Goal: Information Seeking & Learning: Learn about a topic

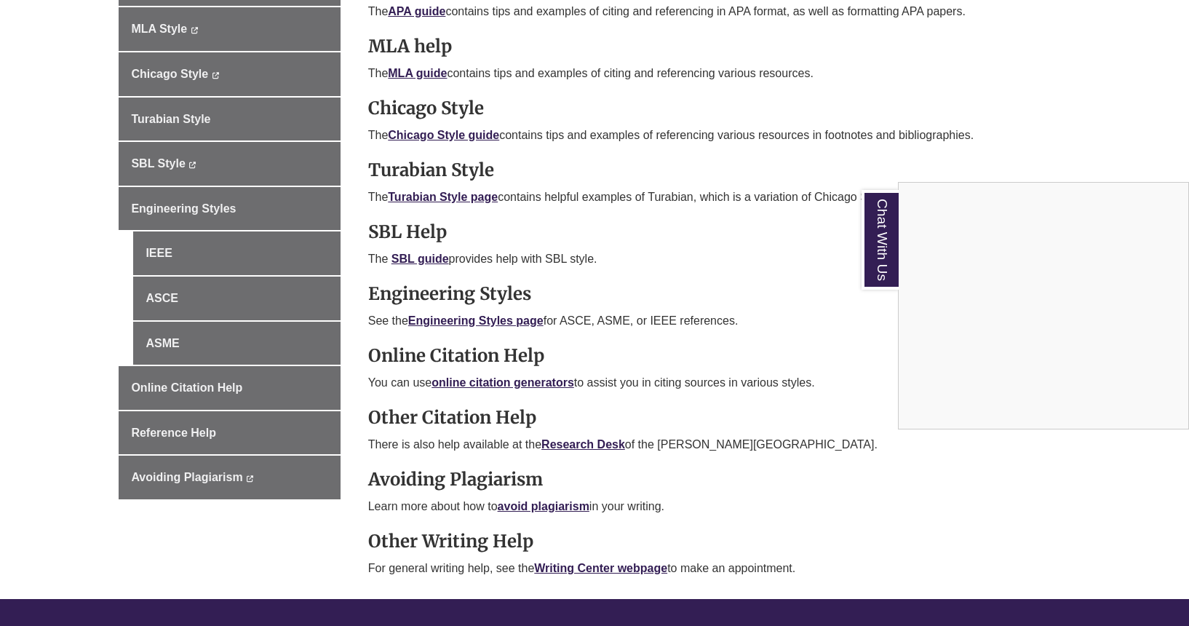
scroll to position [540, 0]
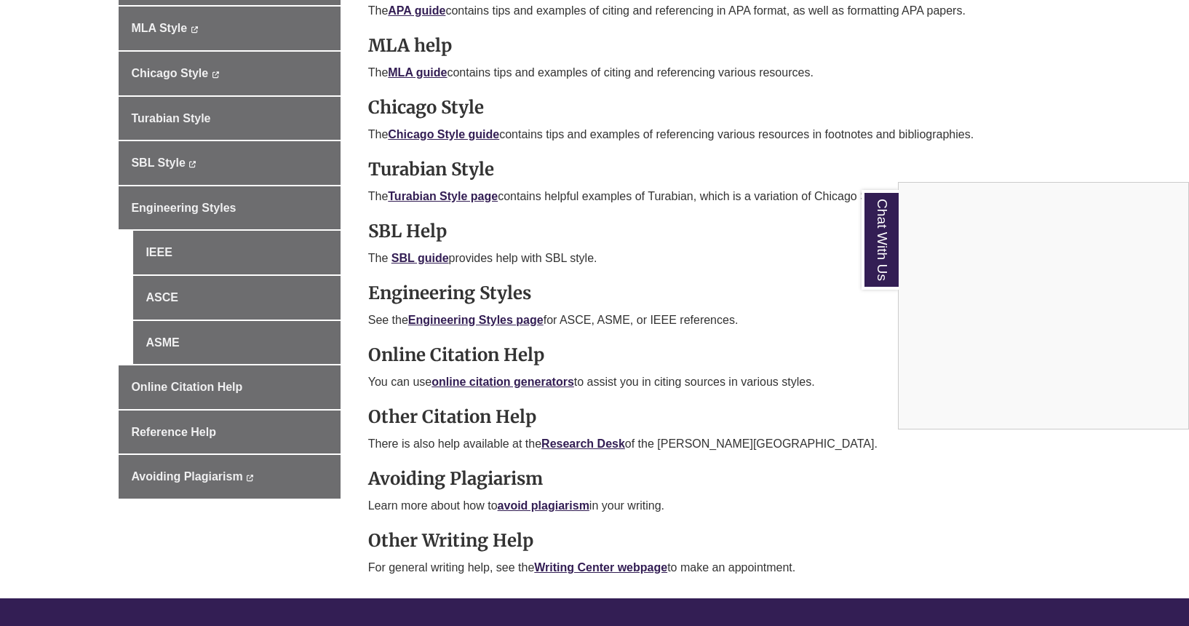
click at [419, 255] on div "Chat With Us" at bounding box center [594, 313] width 1189 height 626
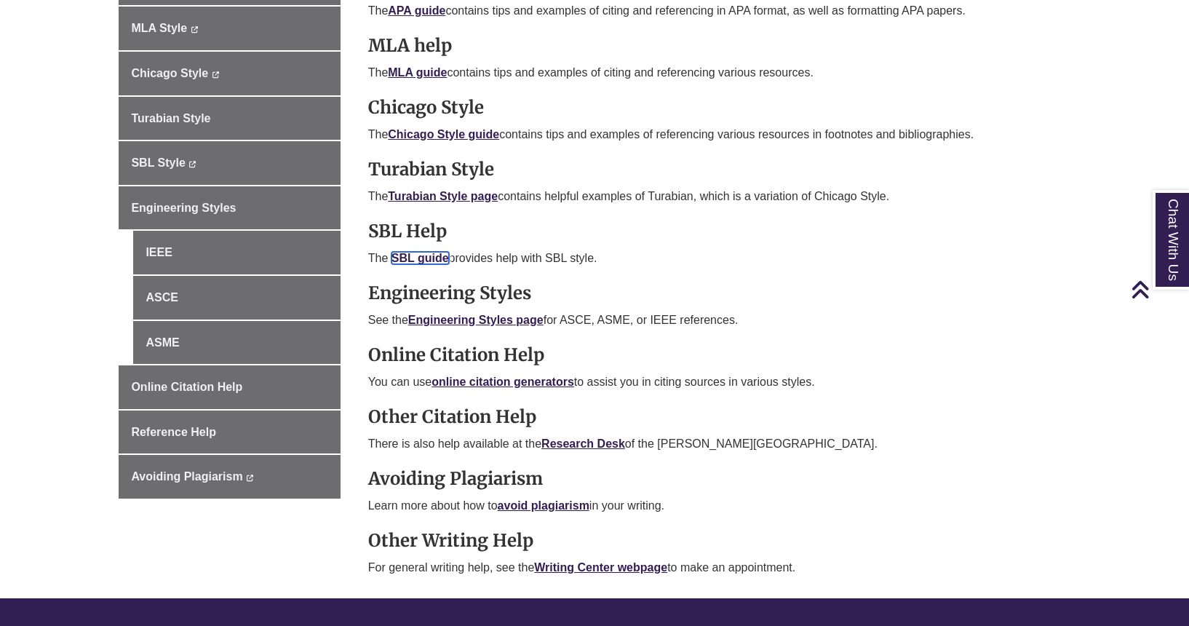
click at [403, 254] on link "SBL guide" at bounding box center [419, 258] width 57 height 12
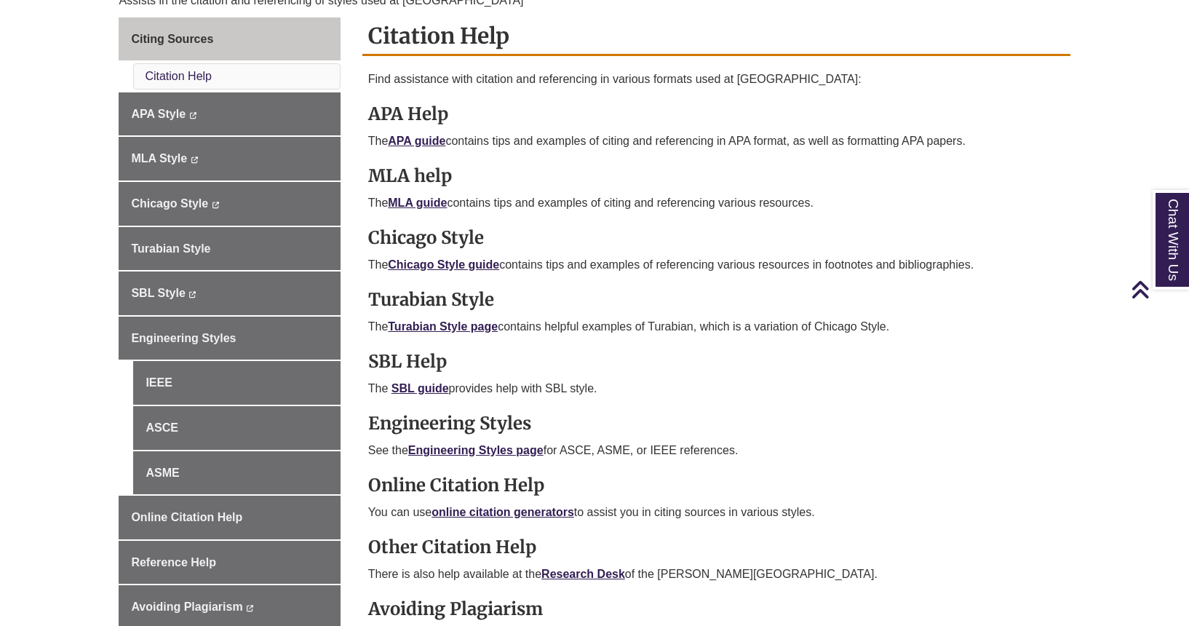
scroll to position [376, 0]
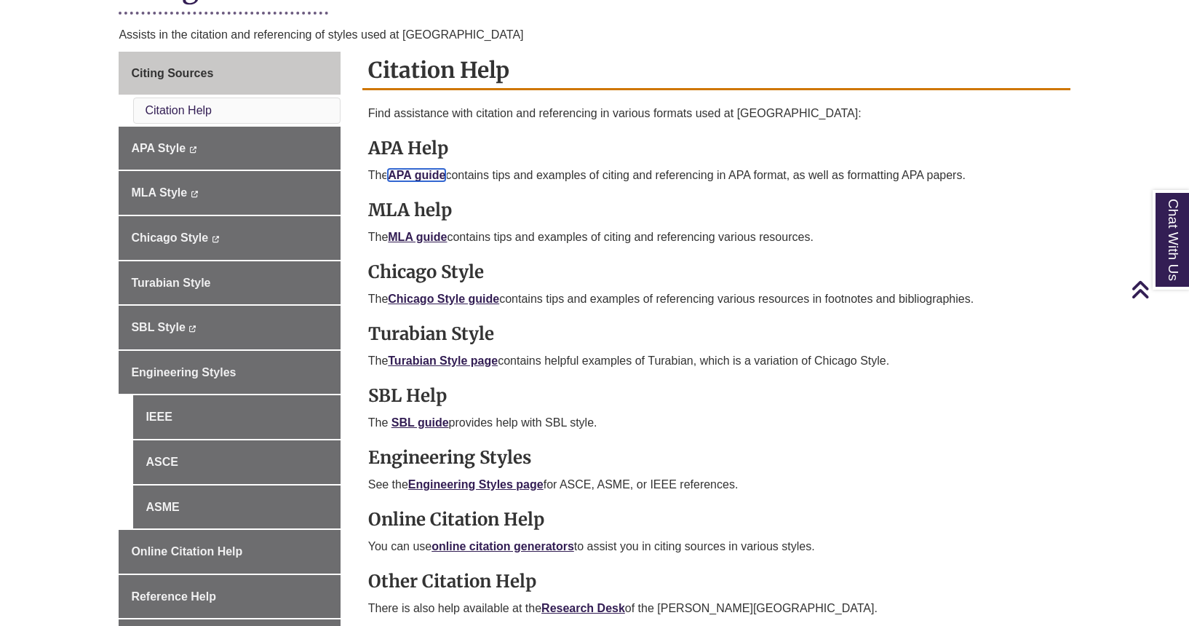
click at [424, 172] on link "APA guide" at bounding box center [416, 175] width 57 height 12
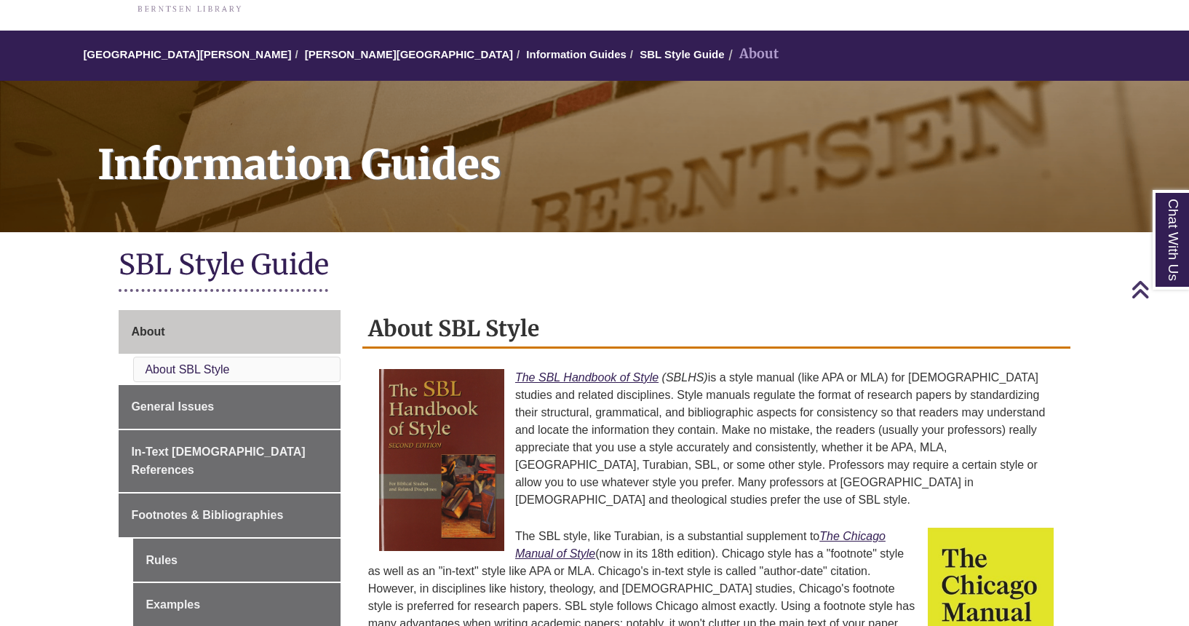
scroll to position [38, 0]
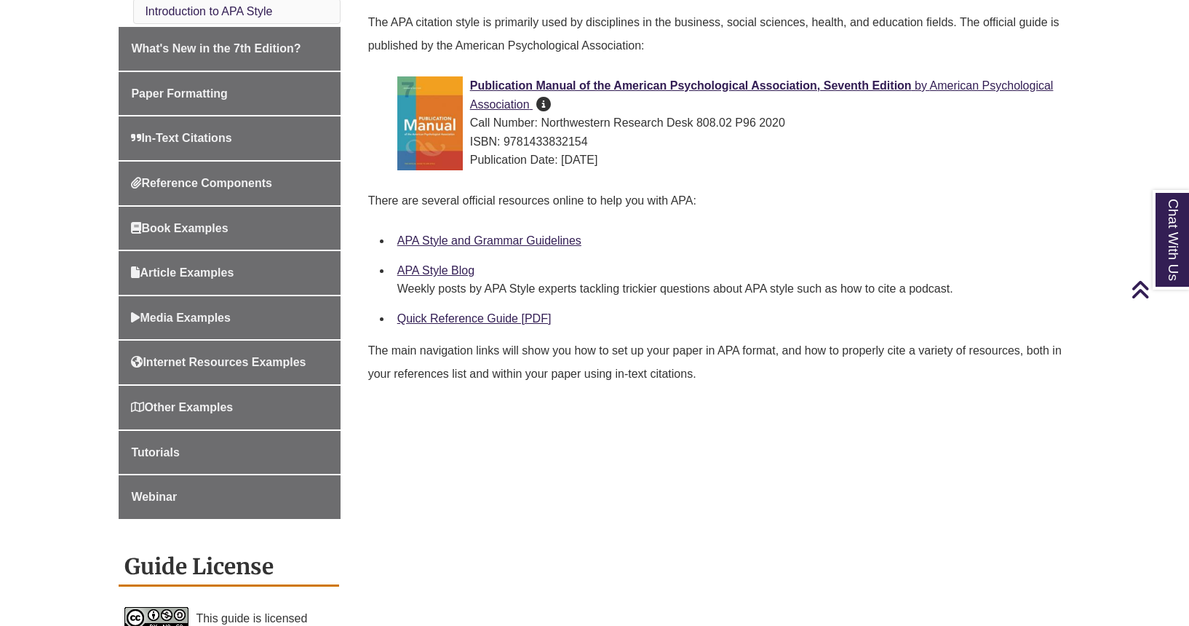
scroll to position [460, 0]
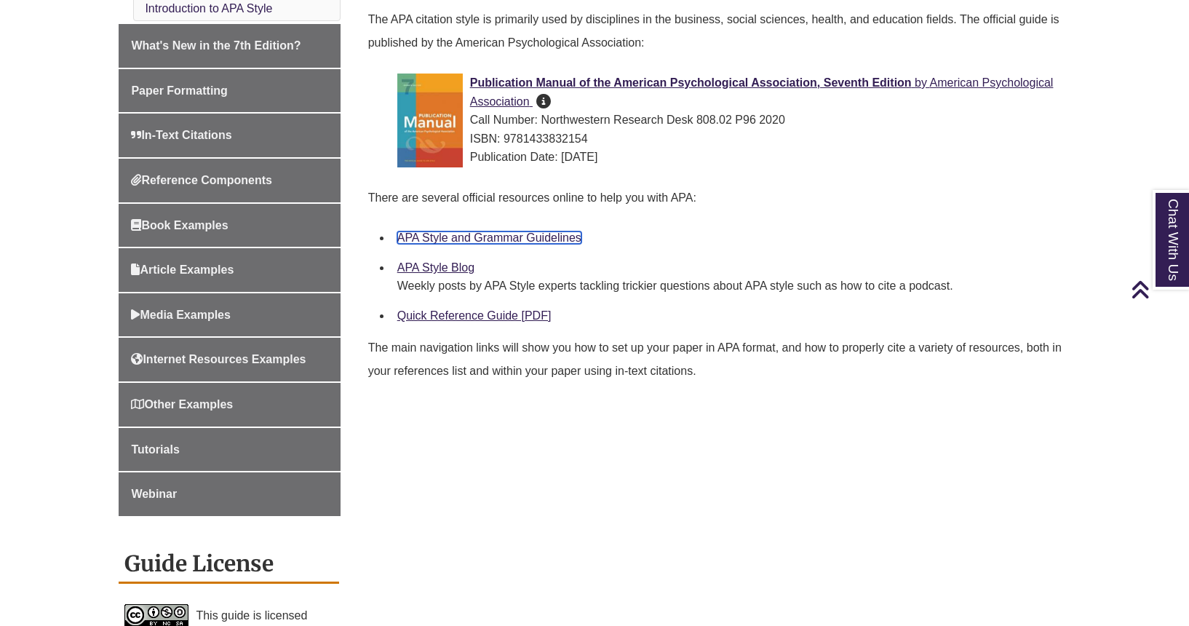
click at [536, 240] on link "APA Style and Grammar Guidelines" at bounding box center [489, 237] width 184 height 12
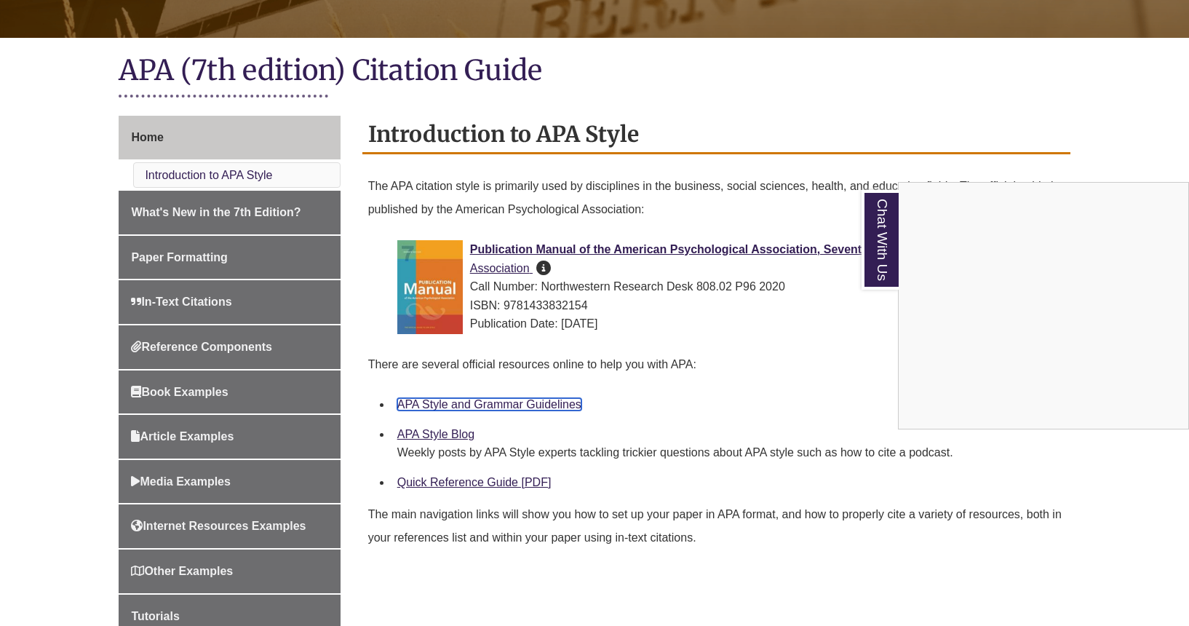
scroll to position [290, 0]
